Goal: Find specific page/section: Find specific page/section

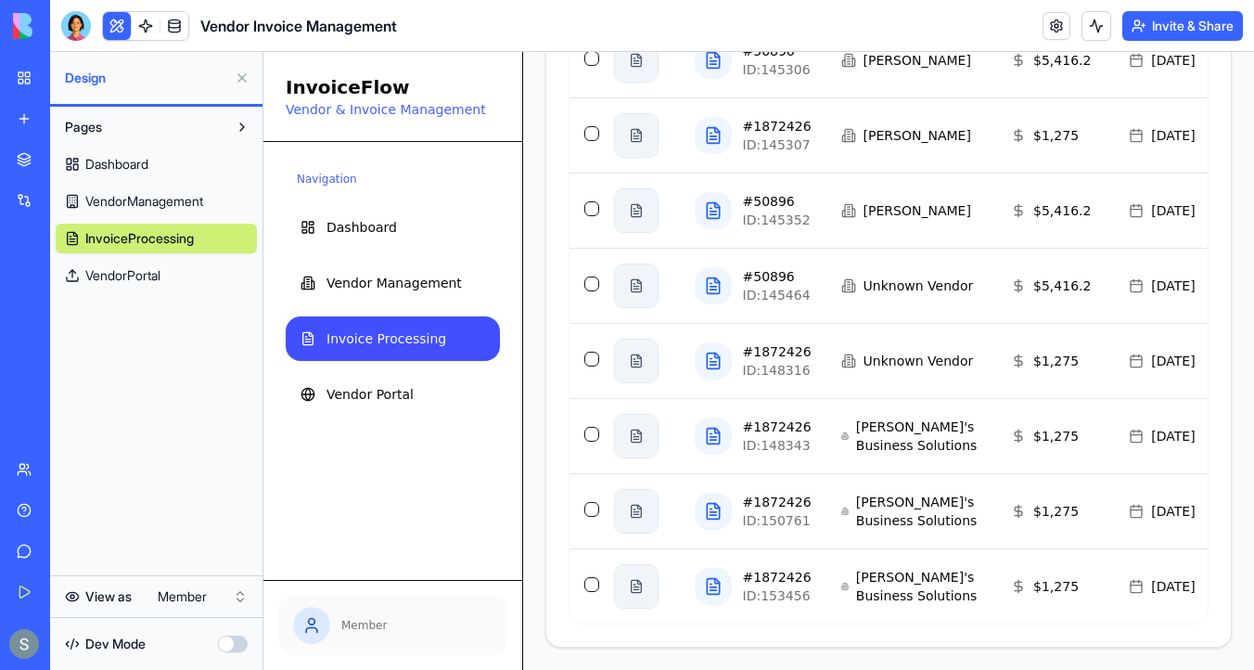
scroll to position [0, 158]
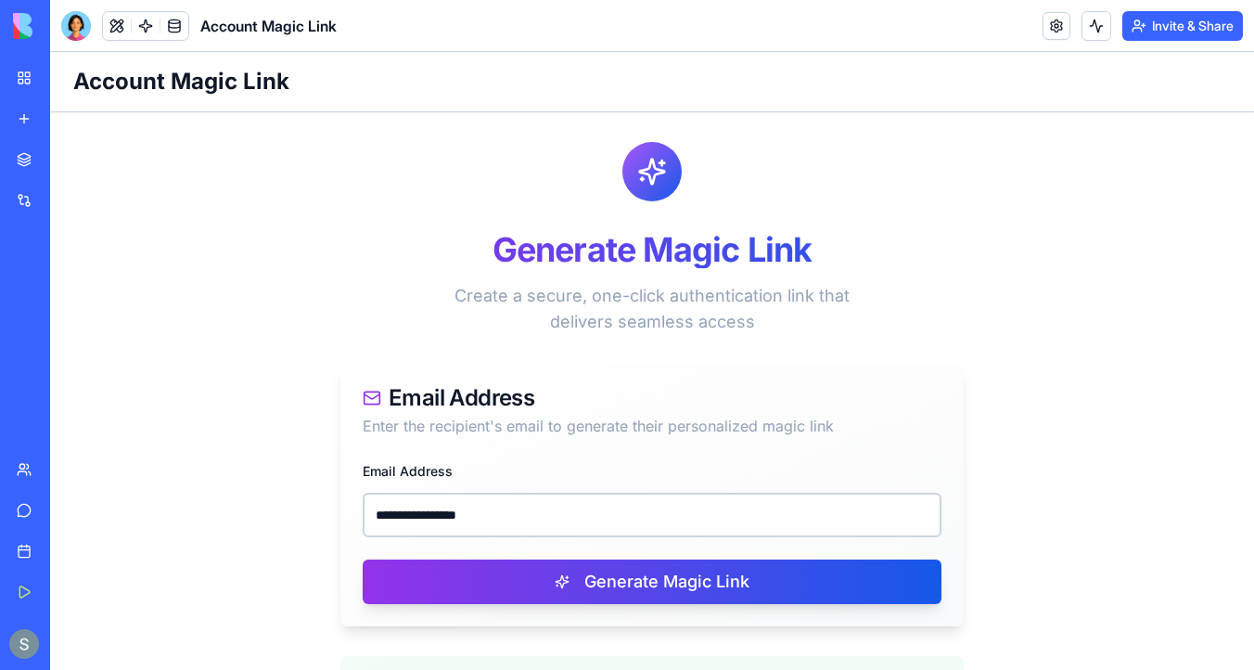
scroll to position [346, 0]
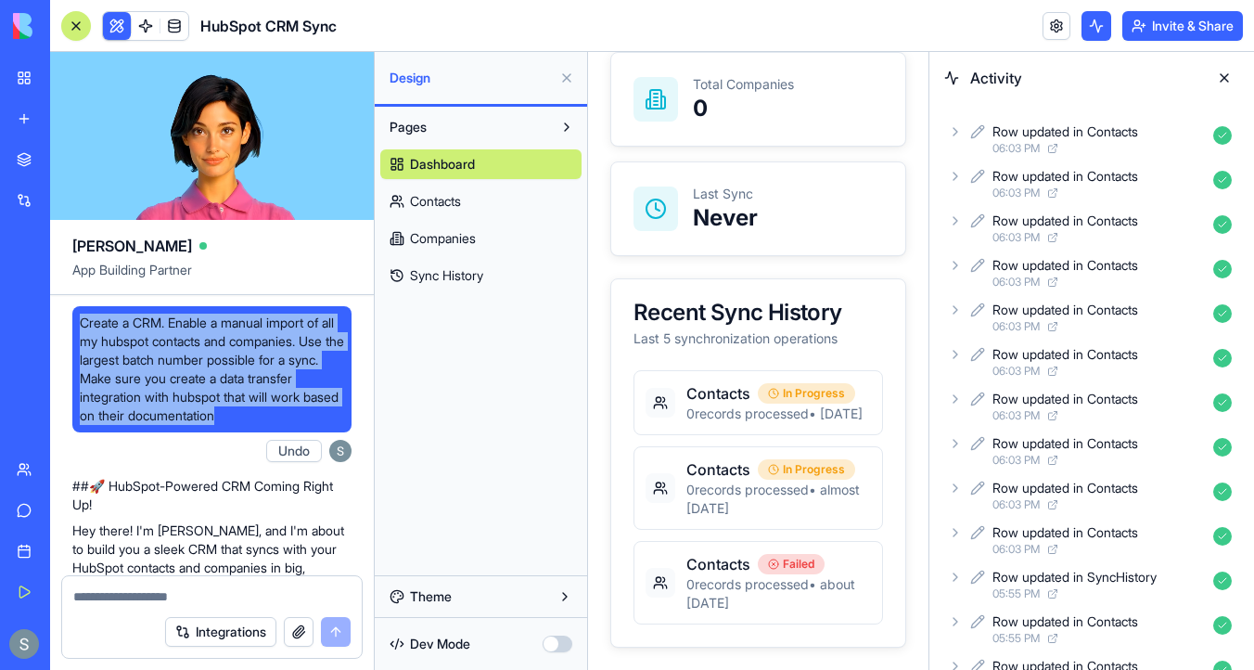
scroll to position [1254, 0]
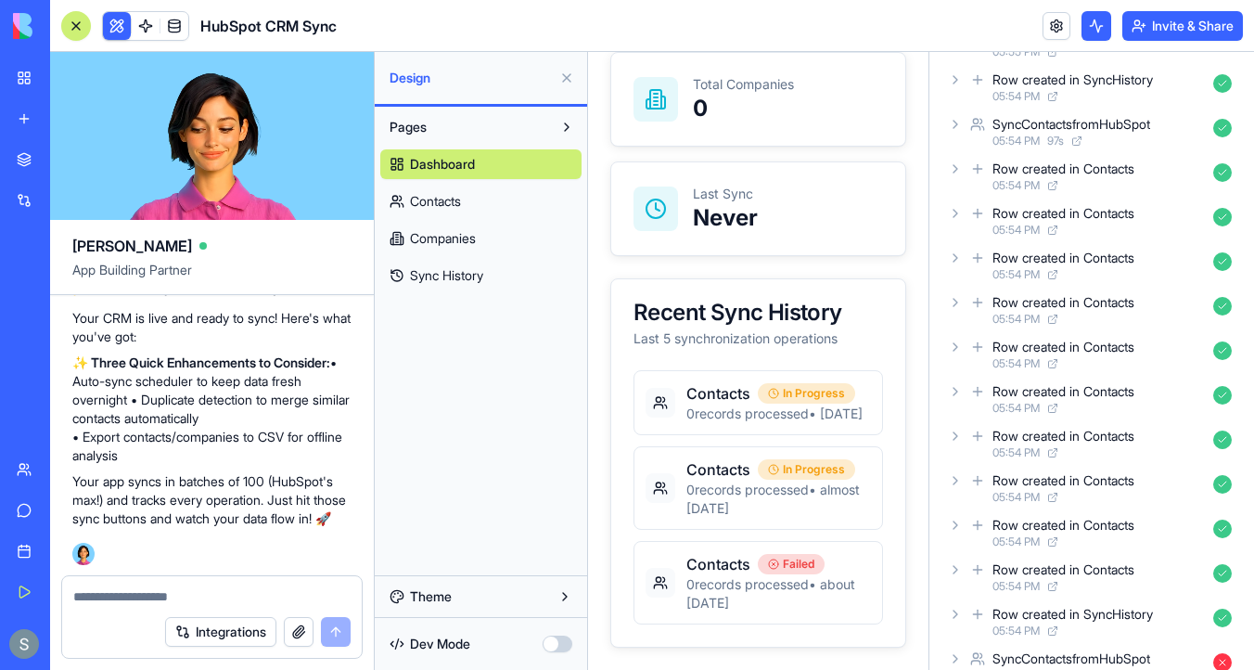
click at [493, 268] on link "Sync History" at bounding box center [480, 276] width 201 height 30
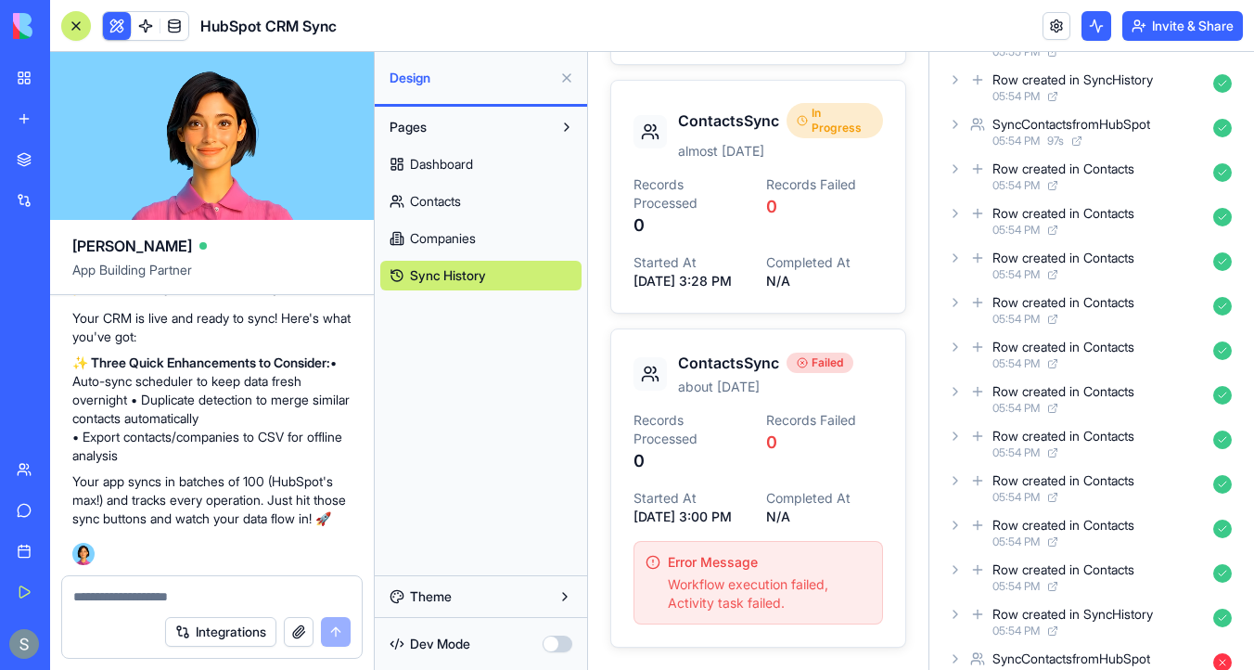
scroll to position [1286, 0]
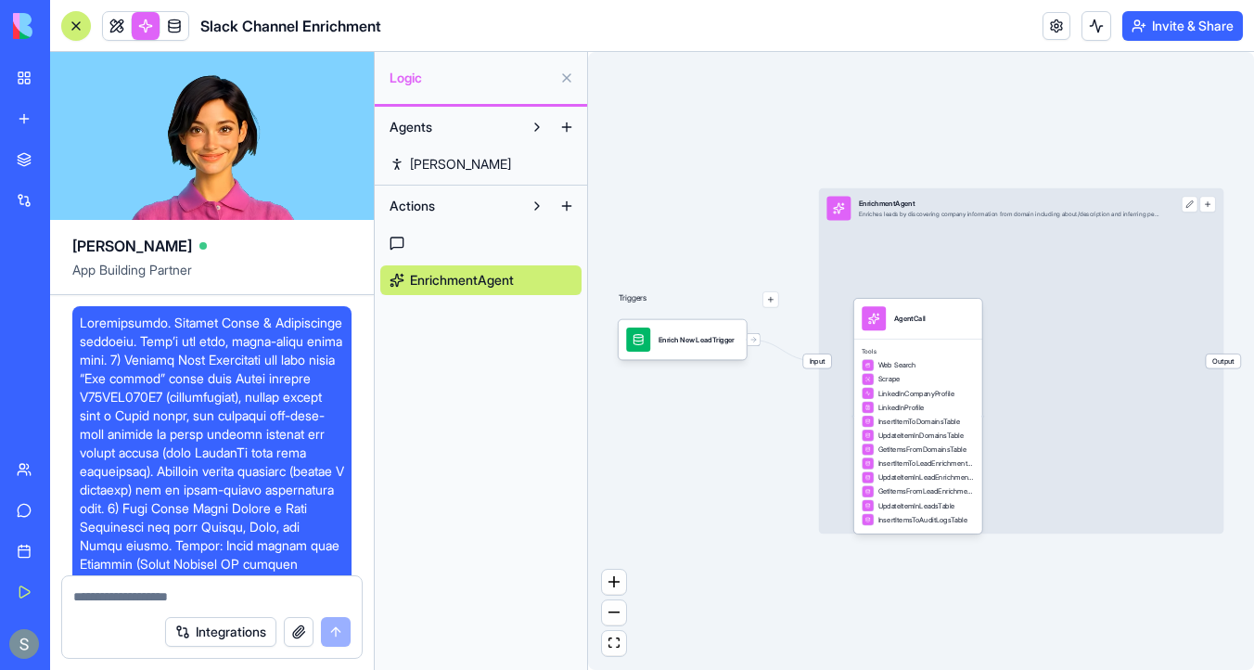
scroll to position [26923, 0]
